Goal: Task Accomplishment & Management: Manage account settings

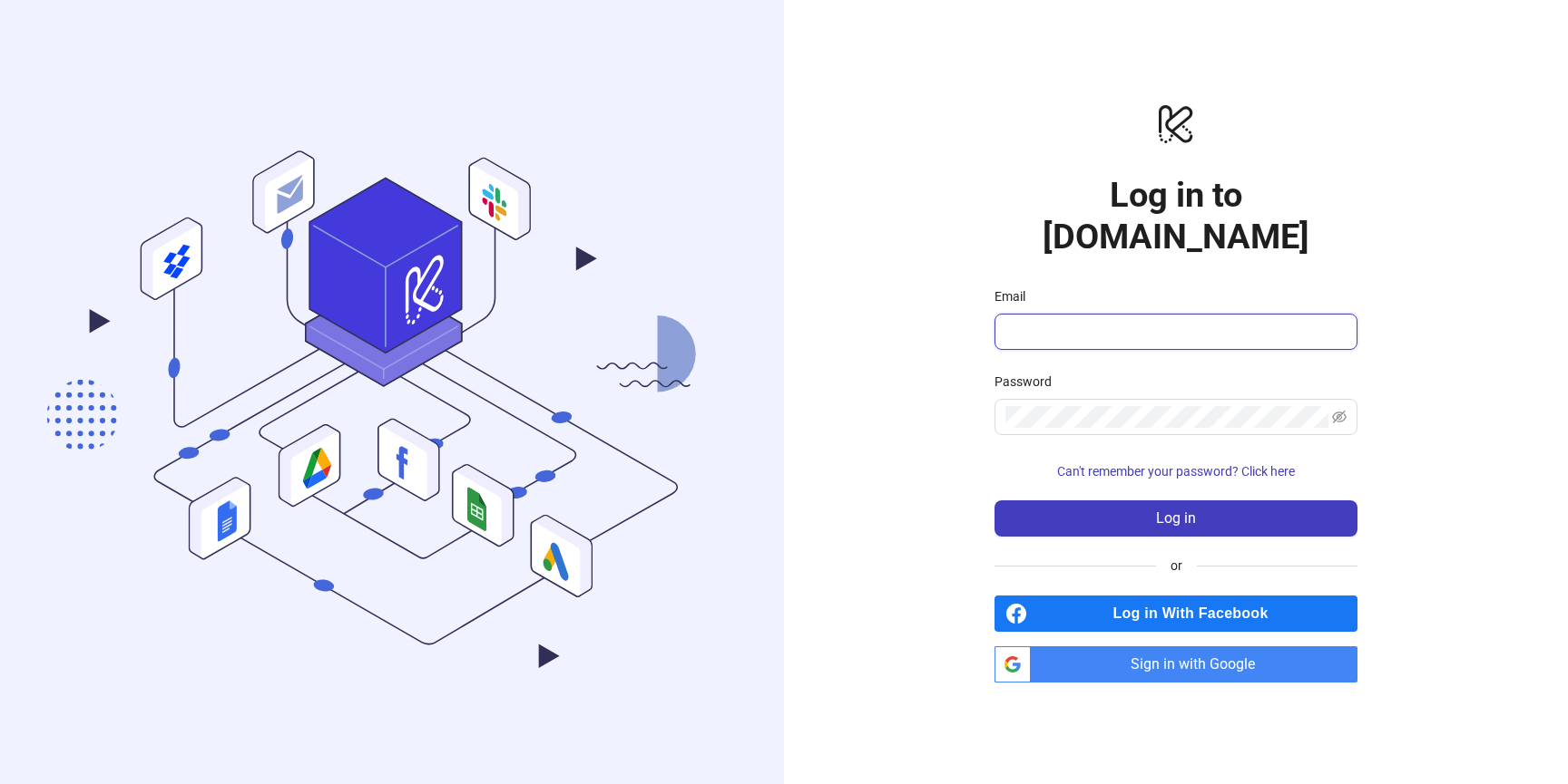
click at [1096, 321] on input "Email" at bounding box center [1173, 332] width 337 height 22
click at [1059, 399] on span at bounding box center [1175, 417] width 363 height 37
click at [1075, 321] on input "Email" at bounding box center [1173, 332] width 337 height 22
type input "**********"
click at [994, 501] on button "Log in" at bounding box center [1175, 519] width 363 height 37
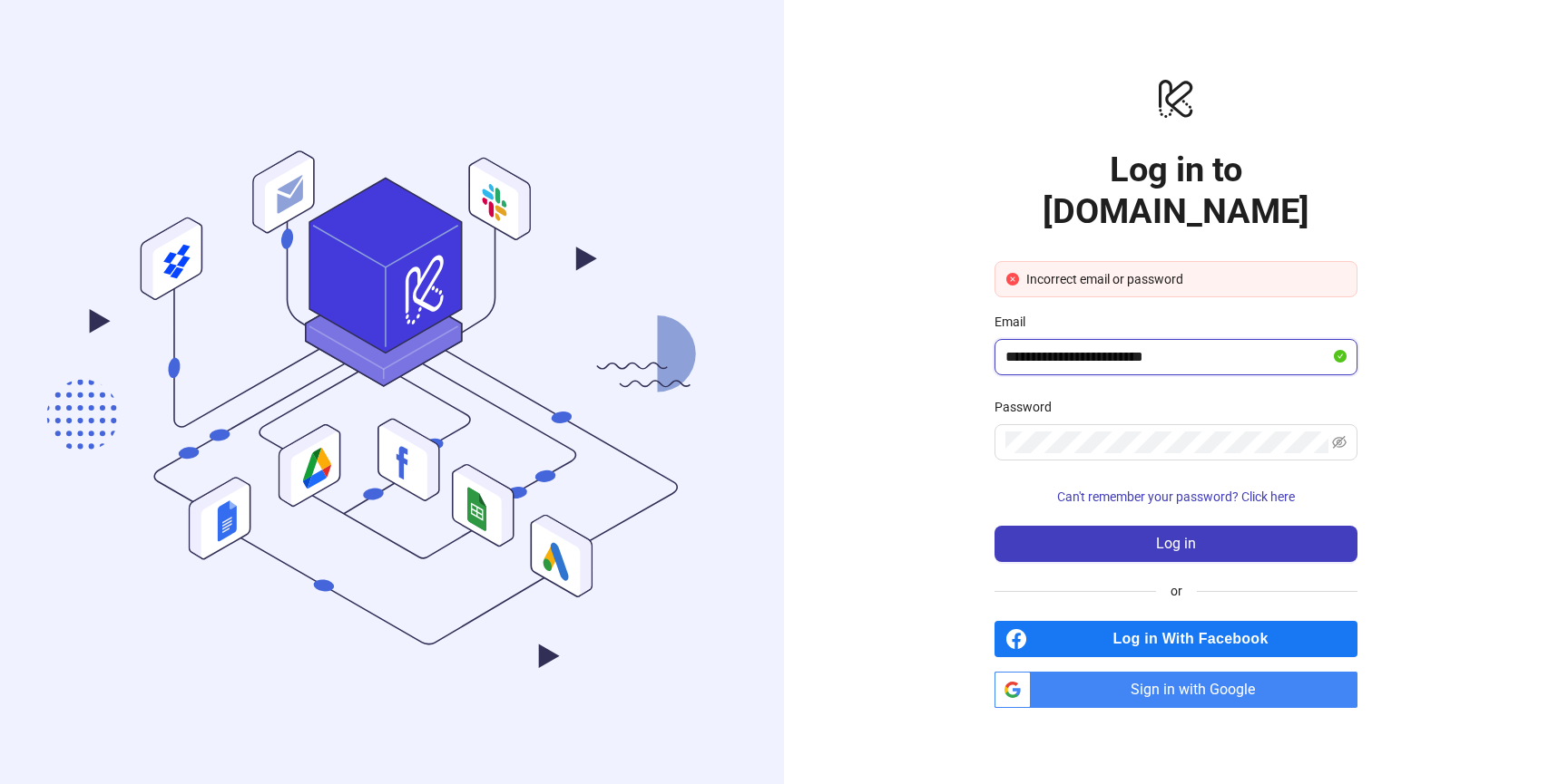
click at [1127, 347] on input "**********" at bounding box center [1167, 358] width 325 height 22
click at [1347, 424] on span at bounding box center [1175, 442] width 363 height 37
click at [1341, 436] on icon "eye-invisible" at bounding box center [1339, 442] width 15 height 13
click at [1165, 672] on span "Sign in with Google" at bounding box center [1197, 690] width 319 height 37
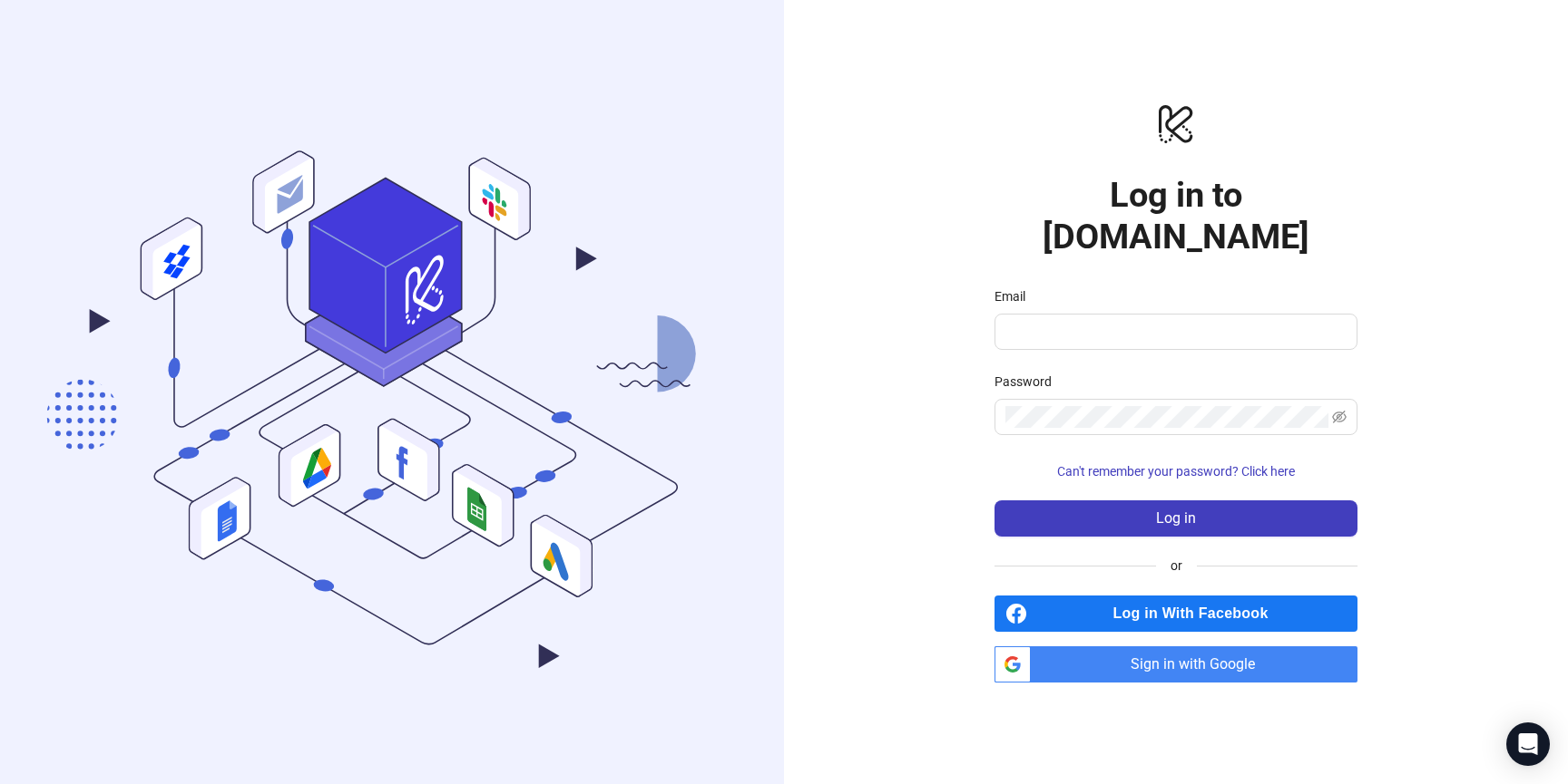
click at [1220, 661] on span "Sign in with Google" at bounding box center [1197, 665] width 319 height 37
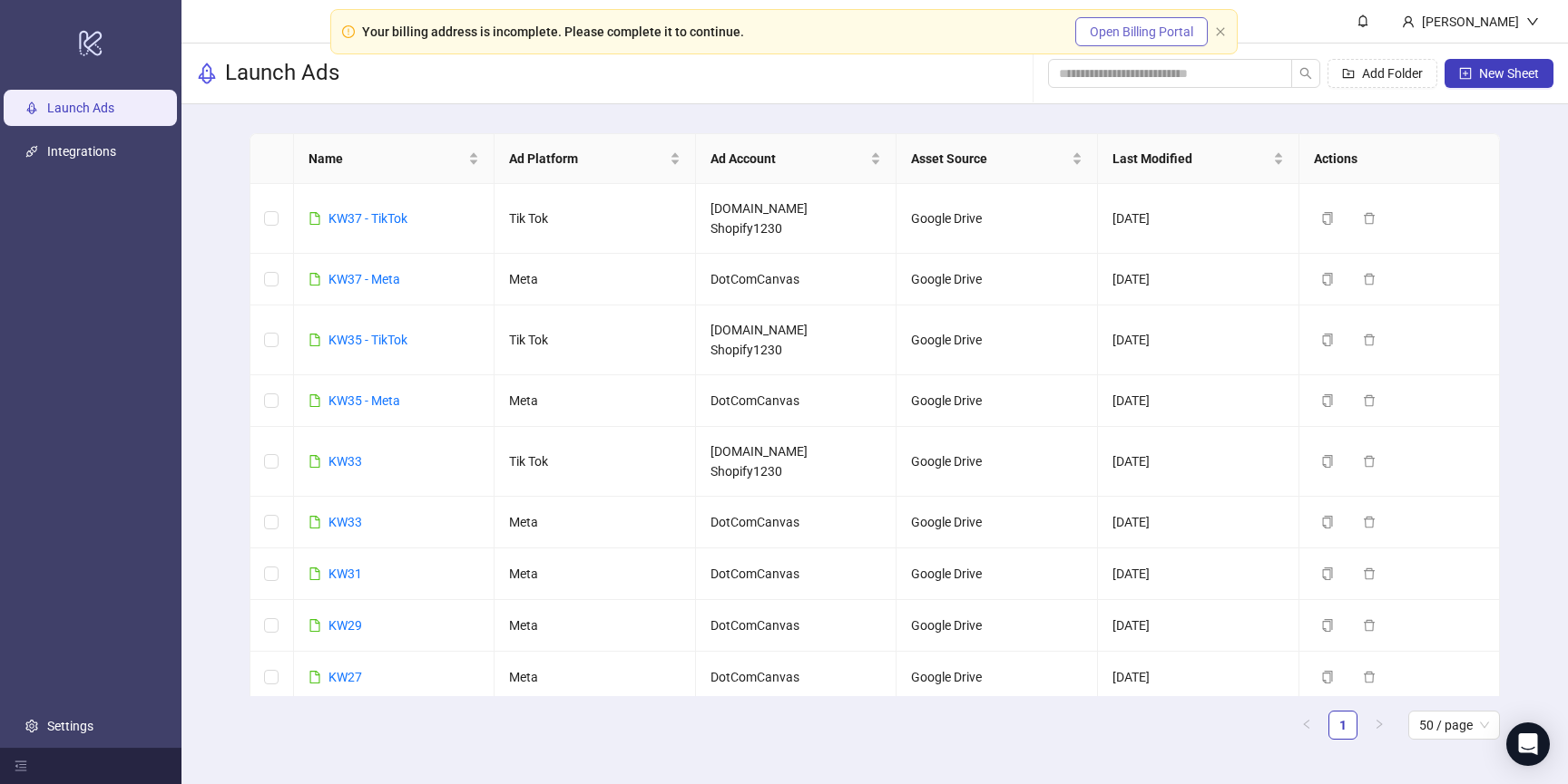
click at [1132, 37] on span "Open Billing Portal" at bounding box center [1141, 32] width 103 height 15
